Goal: Navigation & Orientation: Find specific page/section

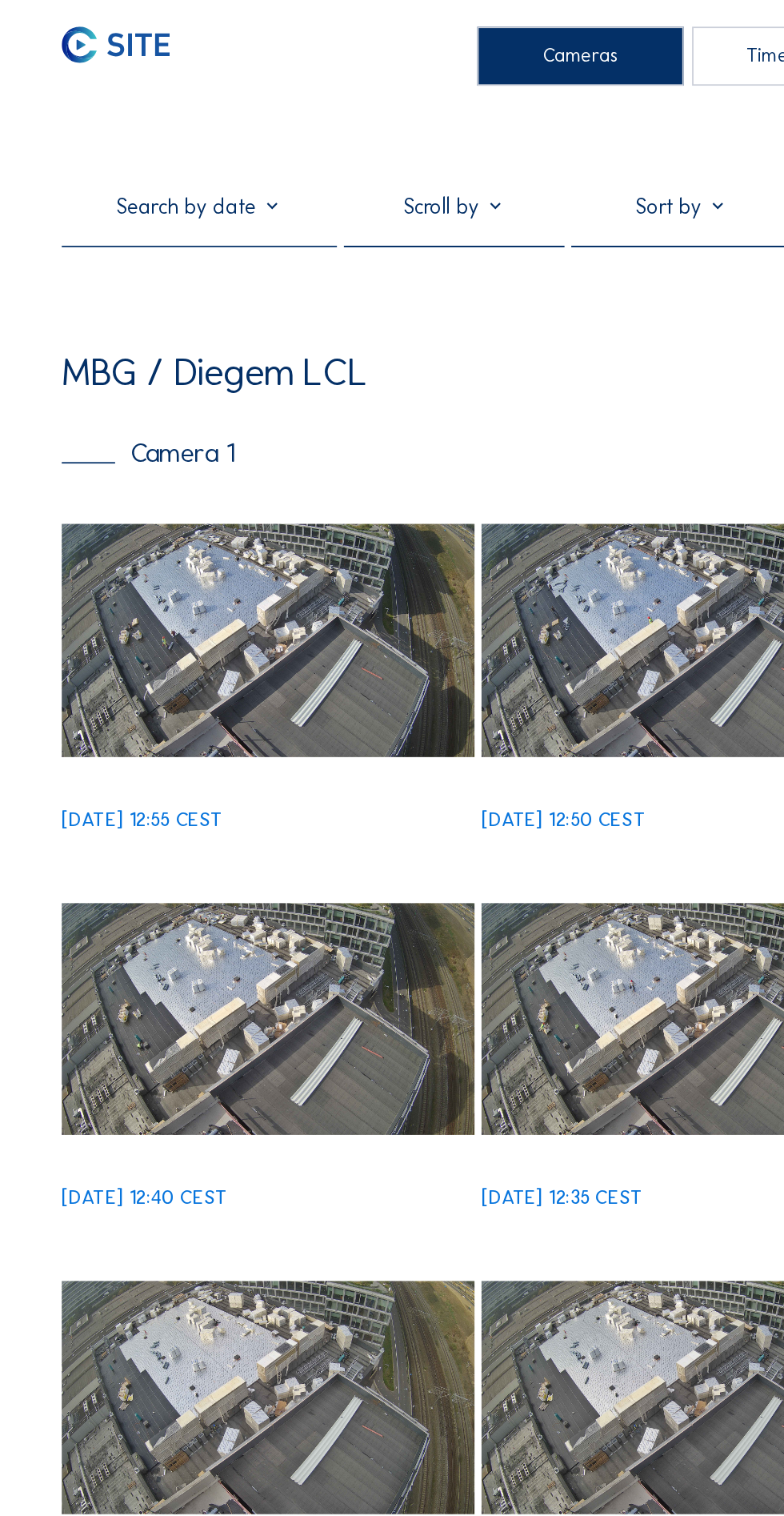
click at [178, 378] on img at bounding box center [153, 365] width 236 height 132
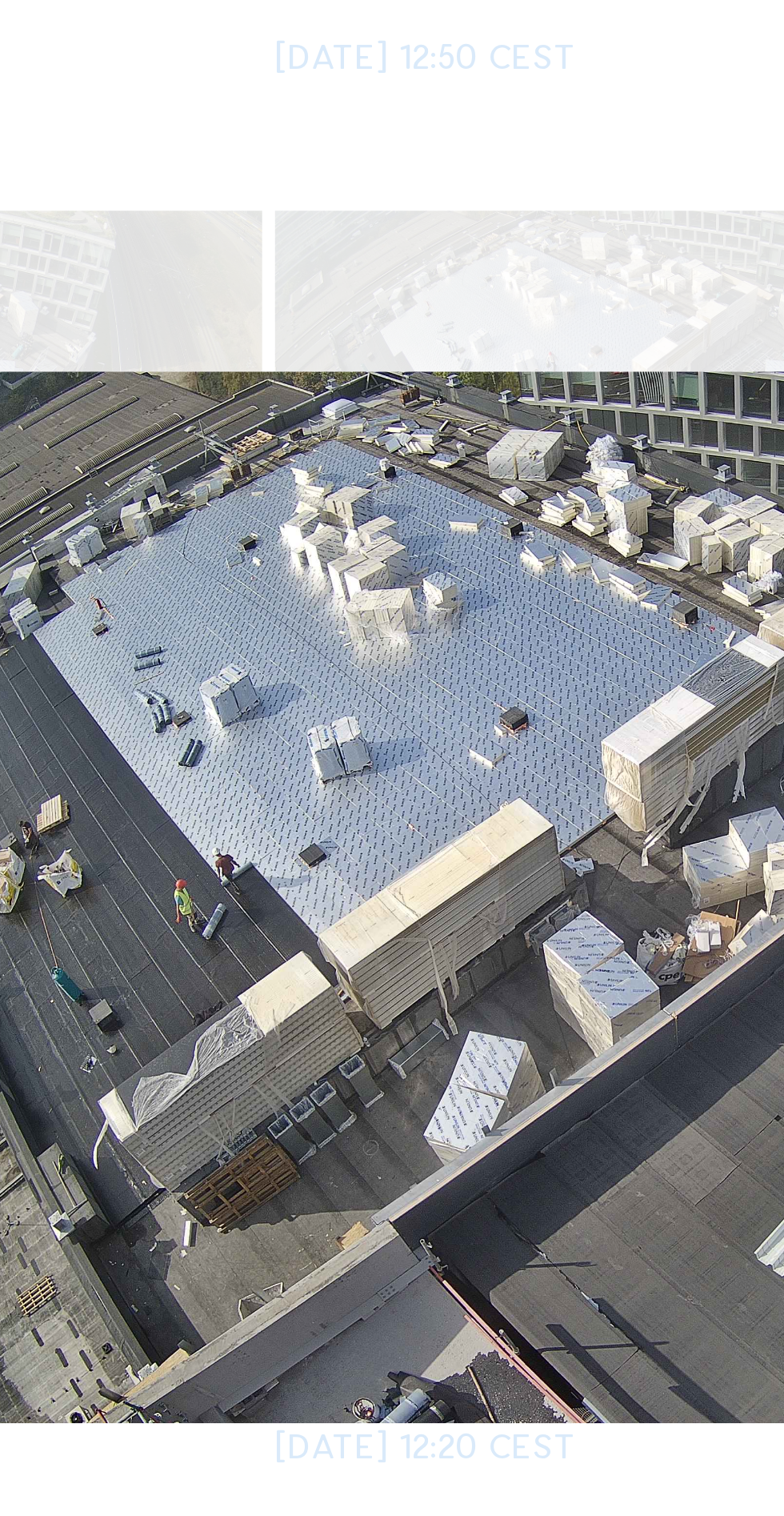
click at [347, 769] on img at bounding box center [392, 728] width 581 height 326
